Goal: Download file/media

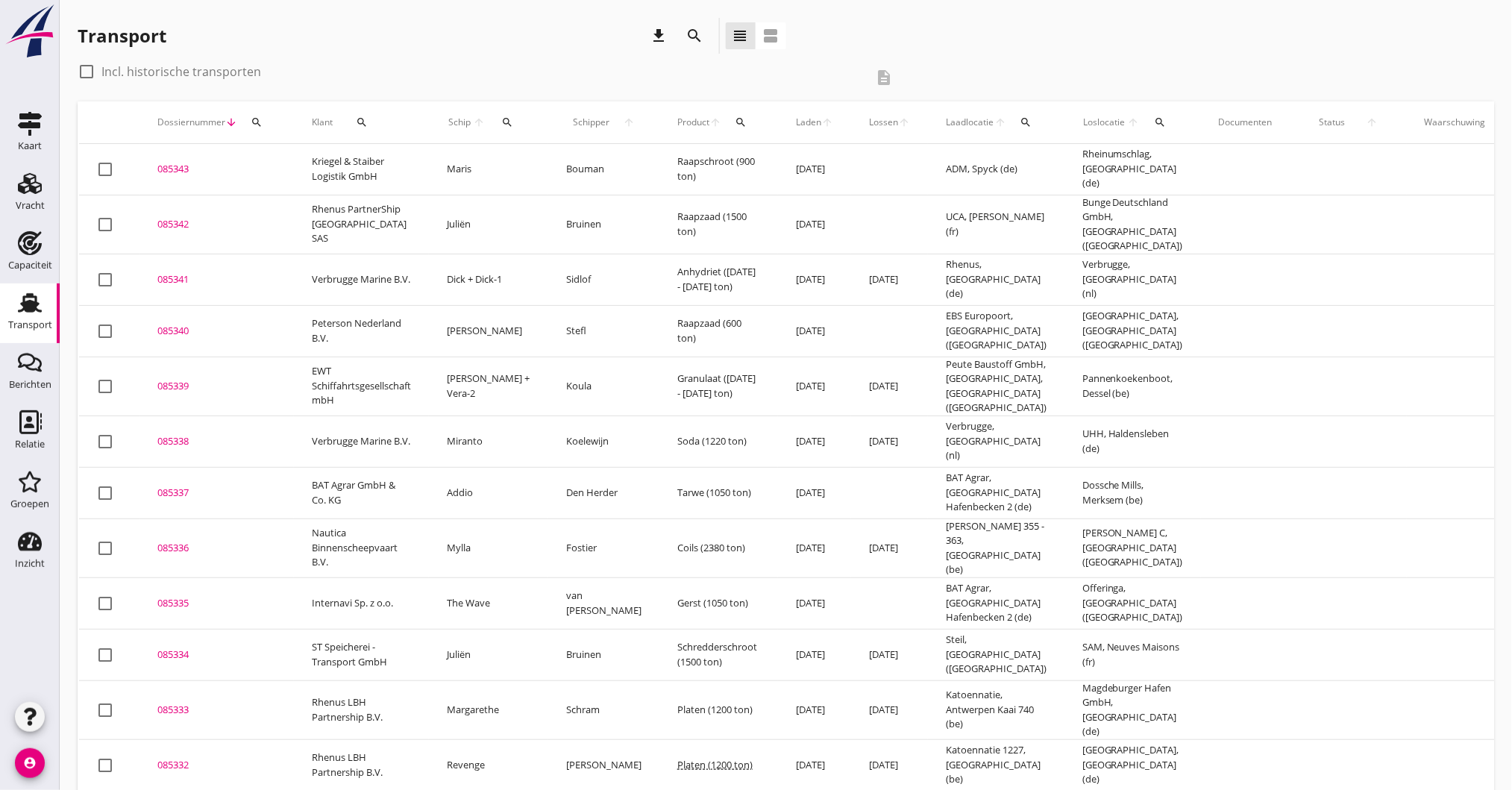
click at [183, 324] on div "085340" at bounding box center [216, 331] width 118 height 15
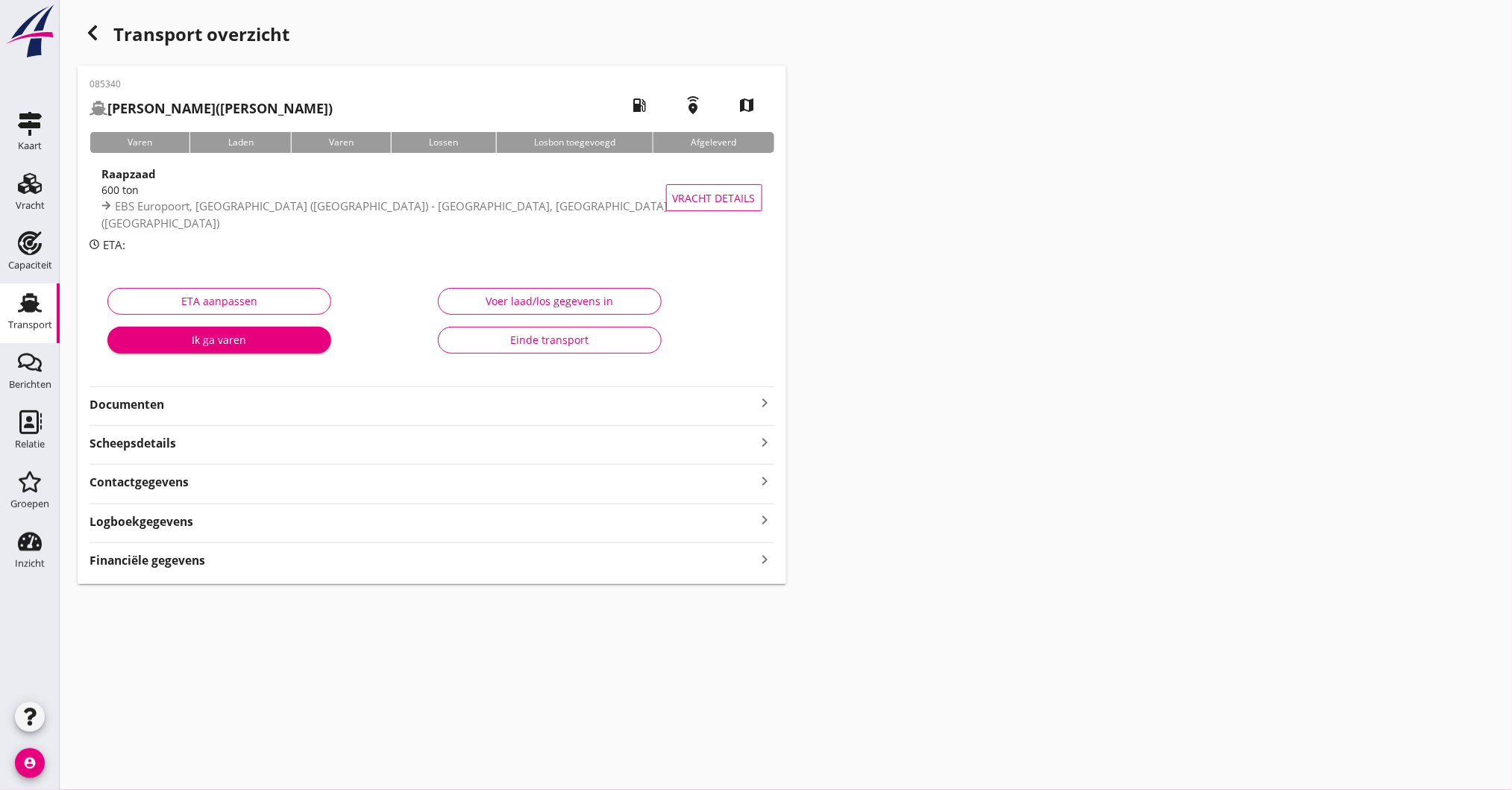
click at [359, 404] on strong "Documenten" at bounding box center [423, 405] width 667 height 17
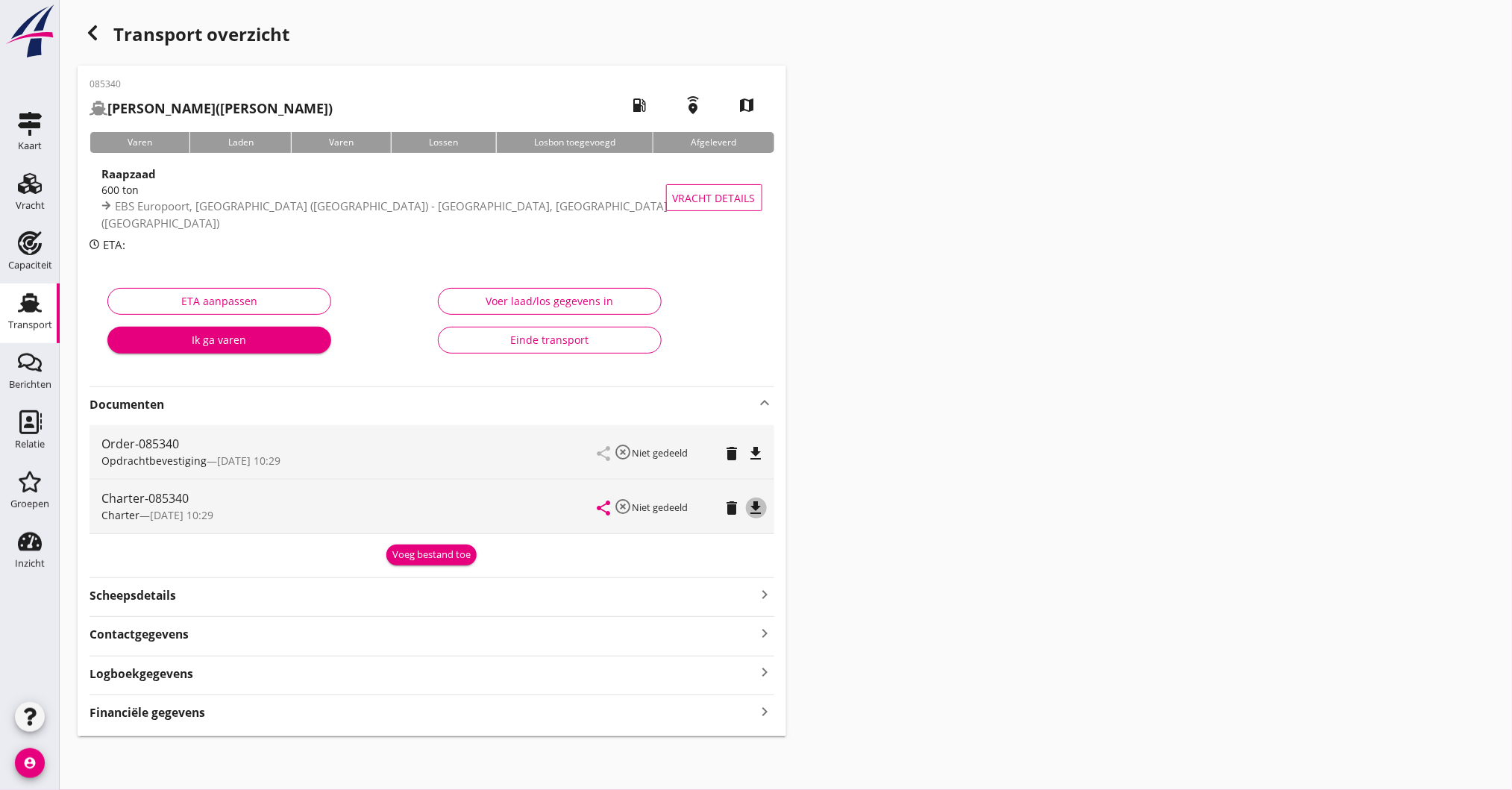
click at [758, 507] on icon "file_download" at bounding box center [756, 508] width 18 height 18
